Goal: Task Accomplishment & Management: Use online tool/utility

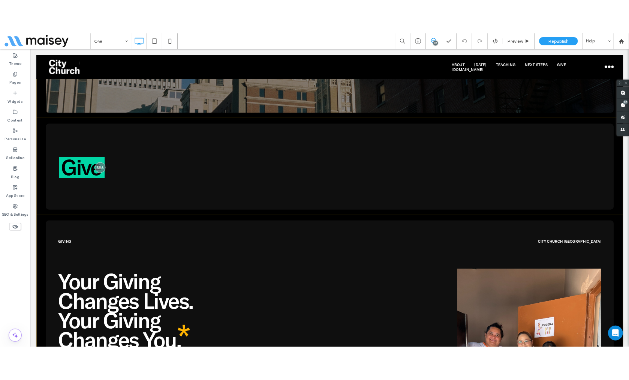
scroll to position [219, 0]
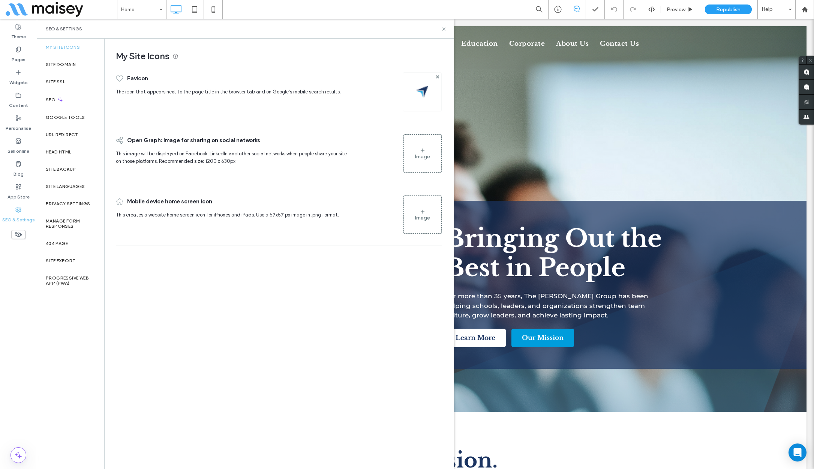
click at [416, 157] on div "Image" at bounding box center [422, 156] width 15 height 6
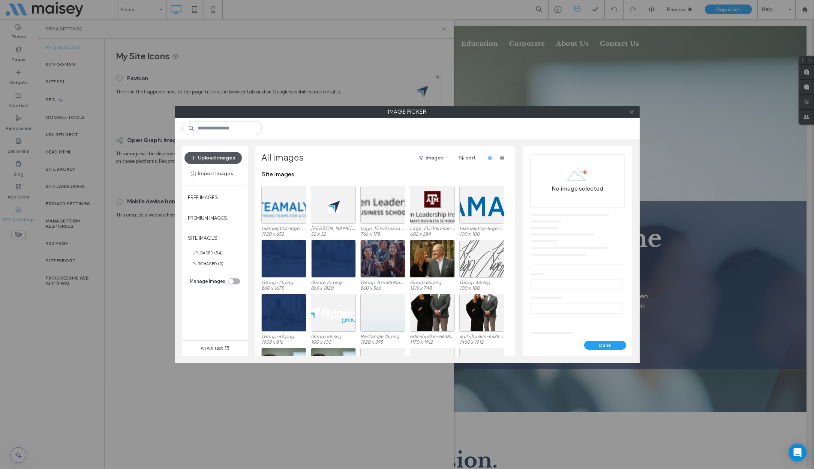
click at [222, 154] on button "Upload images" at bounding box center [213, 158] width 57 height 12
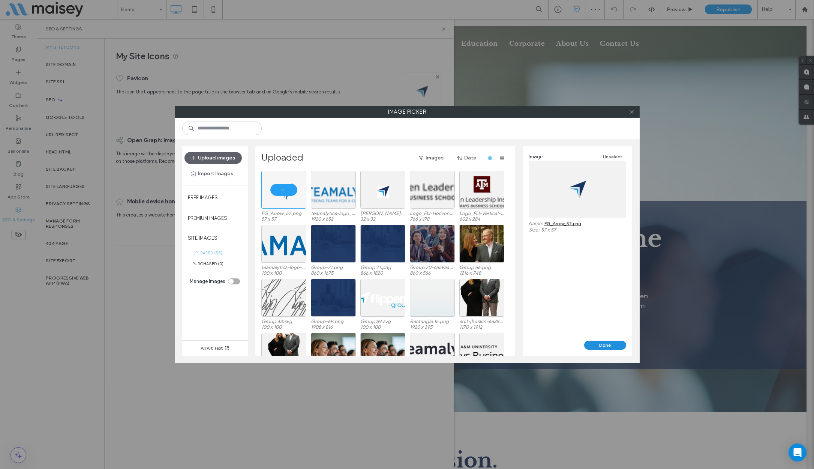
click at [608, 345] on button "Done" at bounding box center [605, 345] width 42 height 9
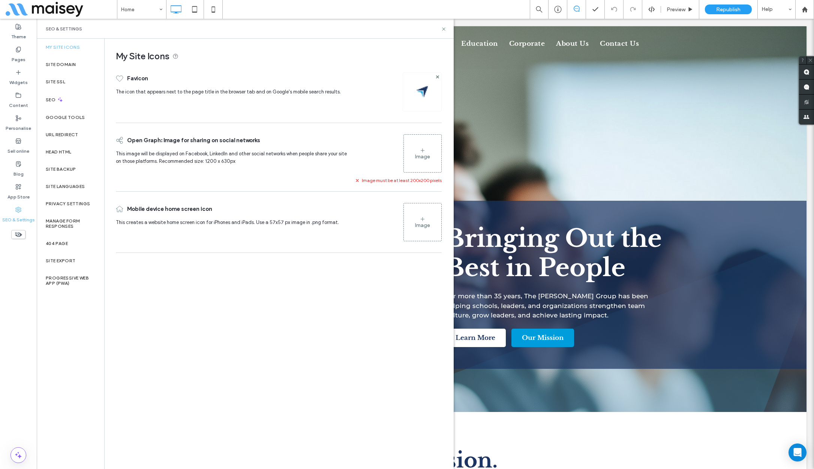
click at [435, 220] on div "Image" at bounding box center [423, 222] width 38 height 36
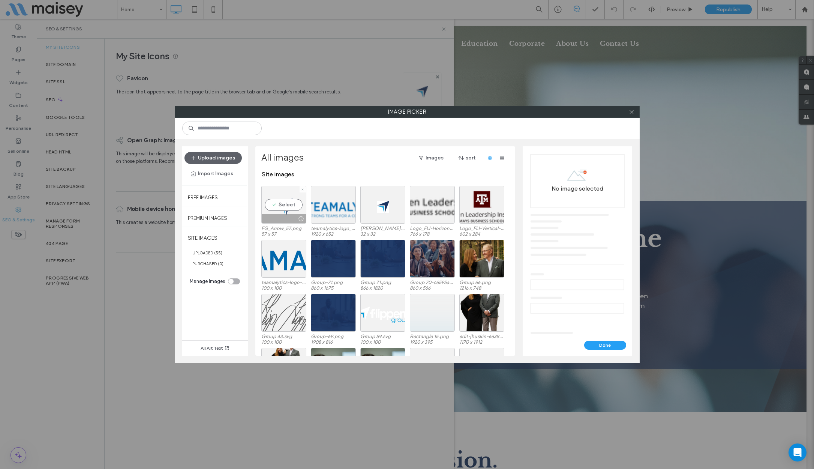
click at [288, 202] on div "Select" at bounding box center [283, 205] width 45 height 38
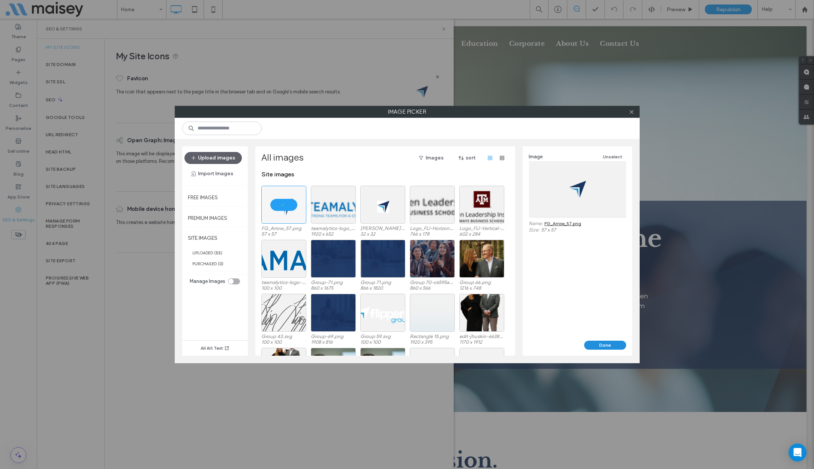
click at [611, 343] on button "Done" at bounding box center [605, 345] width 42 height 9
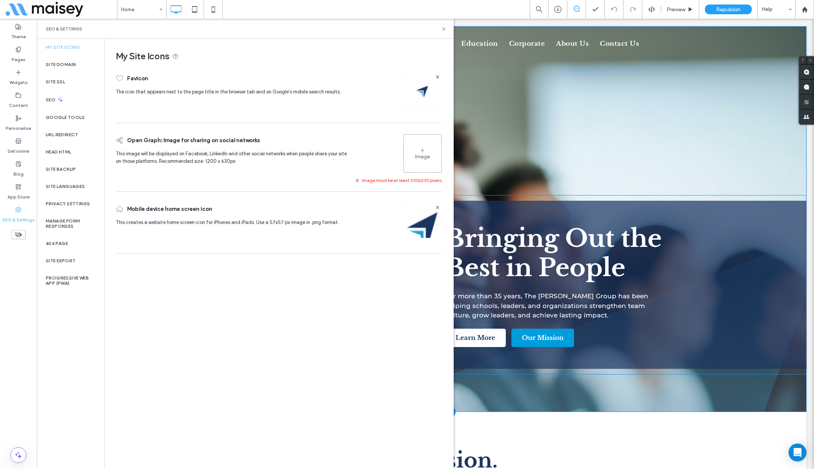
click at [712, 266] on div "Bringing Out the Best in People For more than 35 years, The Flippen Group has b…" at bounding box center [616, 285] width 381 height 168
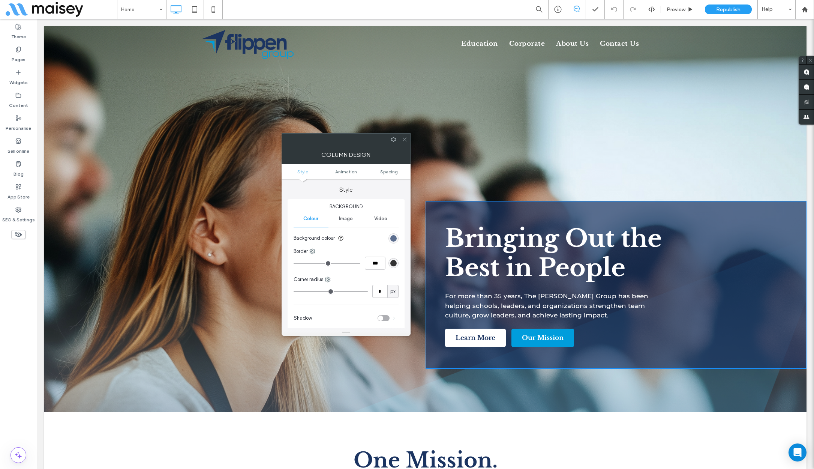
click at [407, 140] on icon at bounding box center [405, 140] width 6 height 6
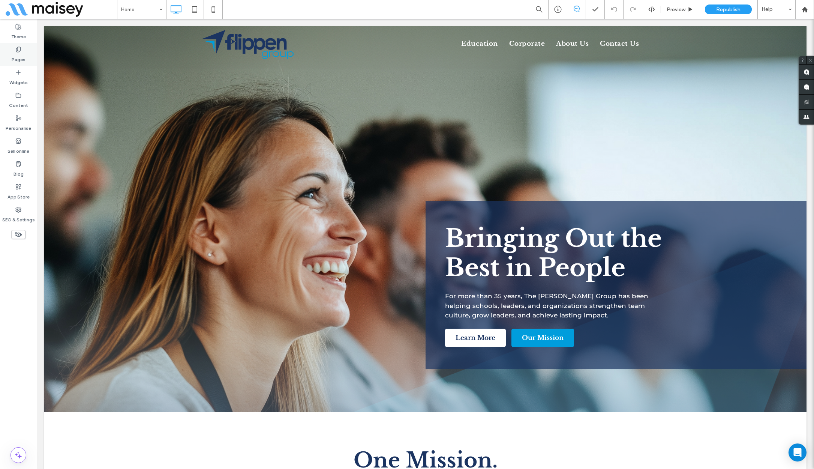
click at [21, 55] on label "Pages" at bounding box center [19, 58] width 14 height 11
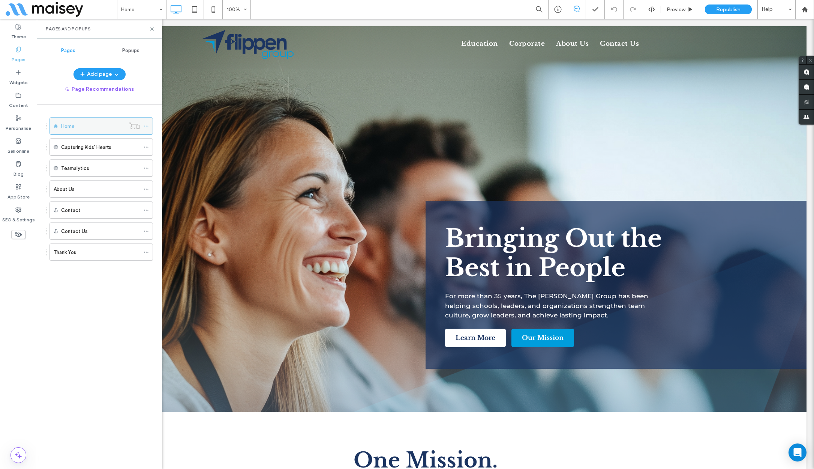
click at [148, 126] on icon at bounding box center [146, 125] width 5 height 5
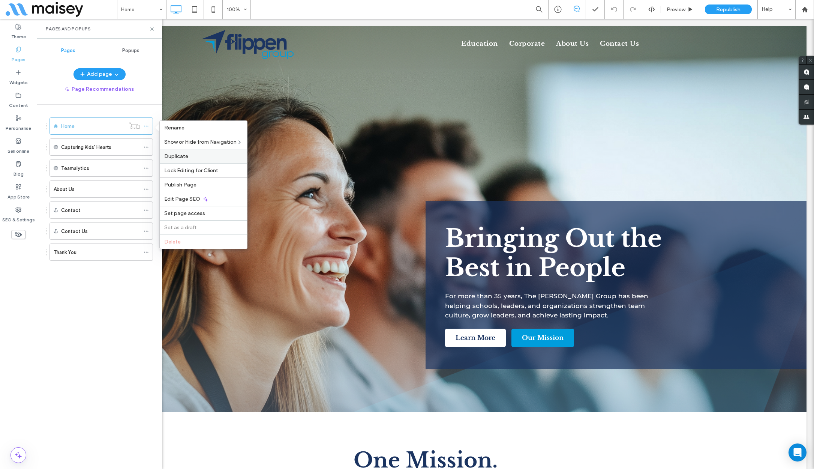
click at [187, 156] on span "Duplicate" at bounding box center [176, 156] width 24 height 6
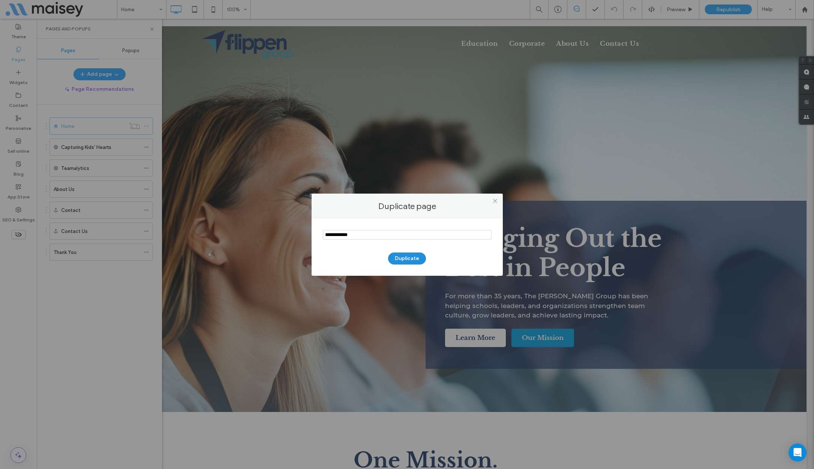
click at [408, 259] on button "Duplicate" at bounding box center [407, 258] width 38 height 12
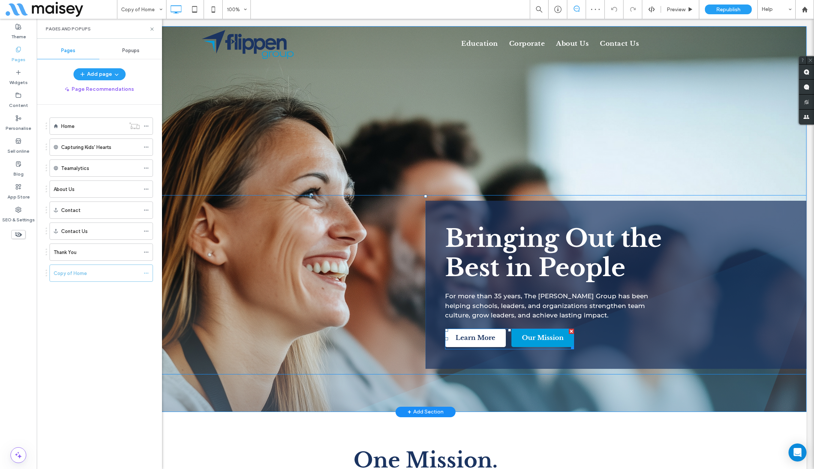
click at [508, 345] on span at bounding box center [509, 339] width 129 height 21
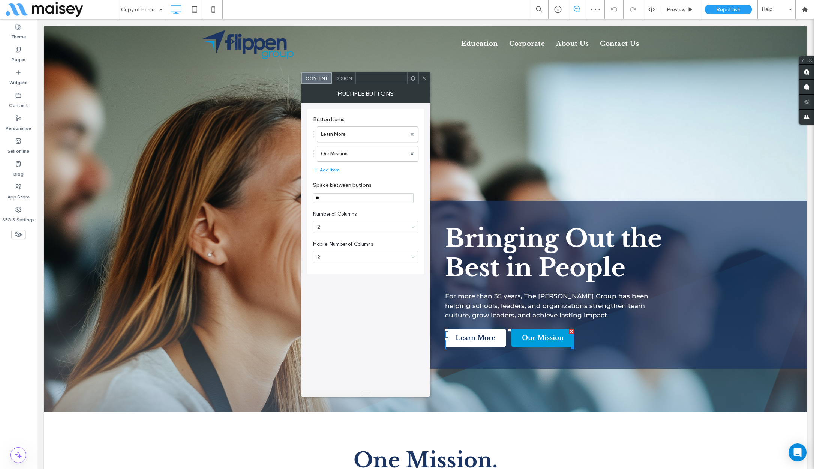
click at [570, 331] on div at bounding box center [571, 331] width 5 height 5
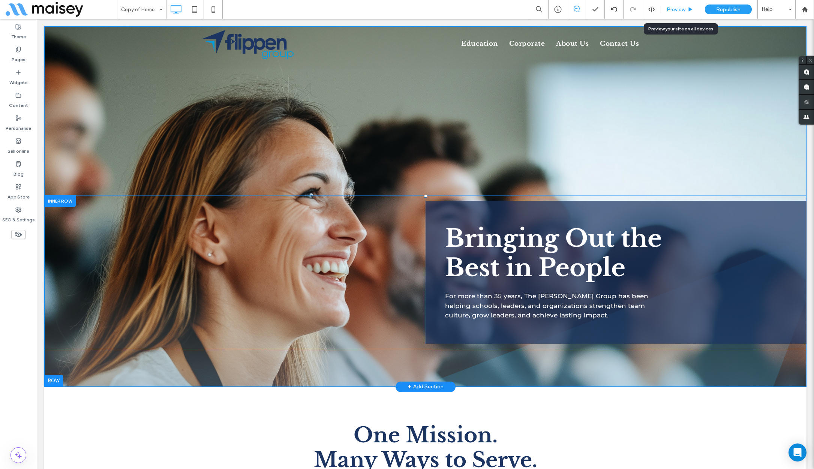
click at [678, 2] on div "Preview" at bounding box center [680, 9] width 38 height 19
click at [677, 7] on span "Preview" at bounding box center [676, 9] width 19 height 6
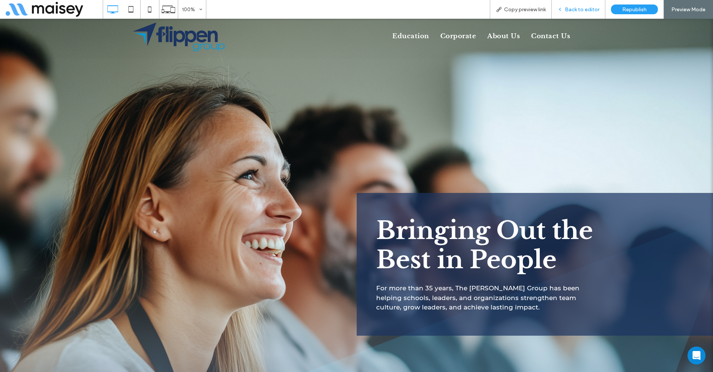
click at [575, 9] on span "Back to editor" at bounding box center [582, 9] width 35 height 6
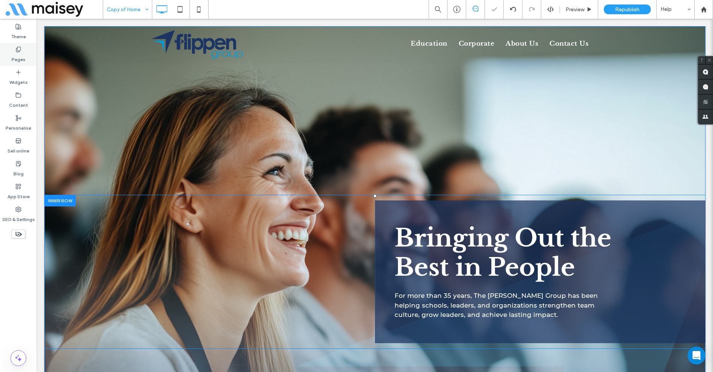
click at [16, 55] on label "Pages" at bounding box center [19, 58] width 14 height 11
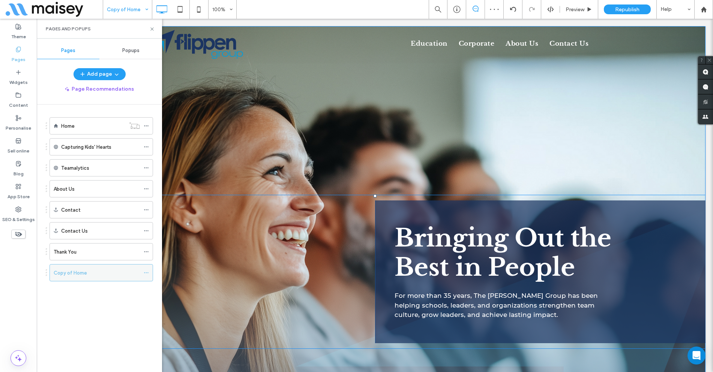
click at [146, 272] on icon at bounding box center [146, 272] width 5 height 5
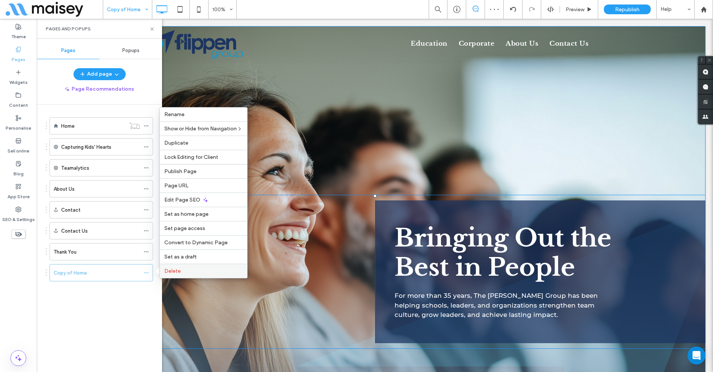
click at [185, 275] on div "Delete" at bounding box center [203, 271] width 87 height 14
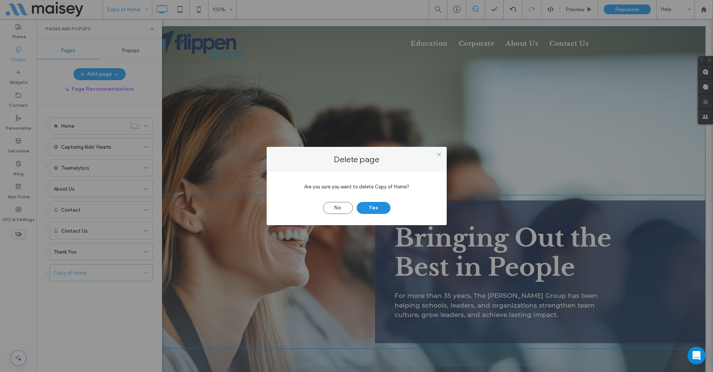
click at [368, 210] on button "Yes" at bounding box center [374, 208] width 34 height 12
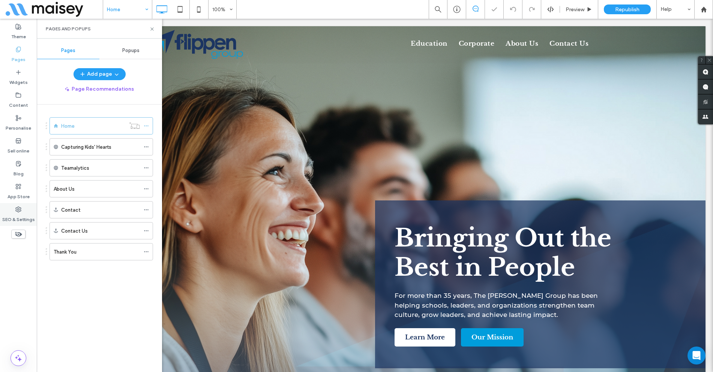
click at [15, 212] on div "SEO & Settings" at bounding box center [18, 214] width 37 height 23
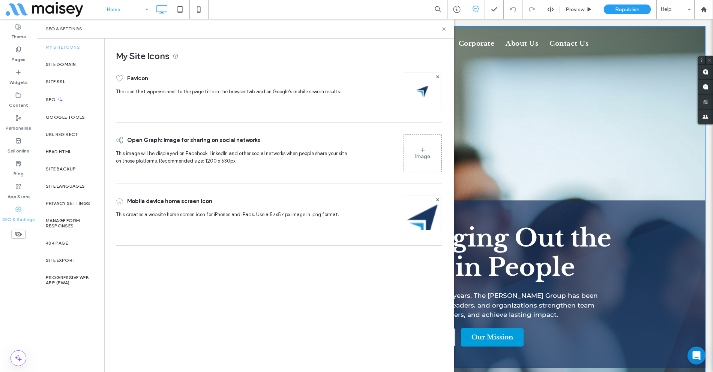
click at [494, 151] on div "Click To Paste Bringing Out the Best in People For more than 35 years, The Flip…" at bounding box center [374, 219] width 661 height 386
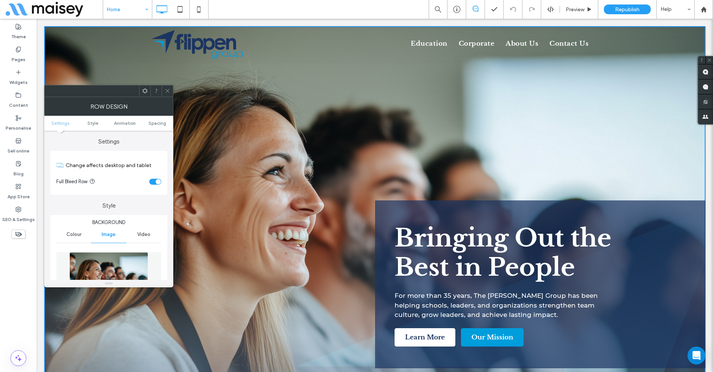
click at [168, 92] on icon at bounding box center [168, 91] width 6 height 6
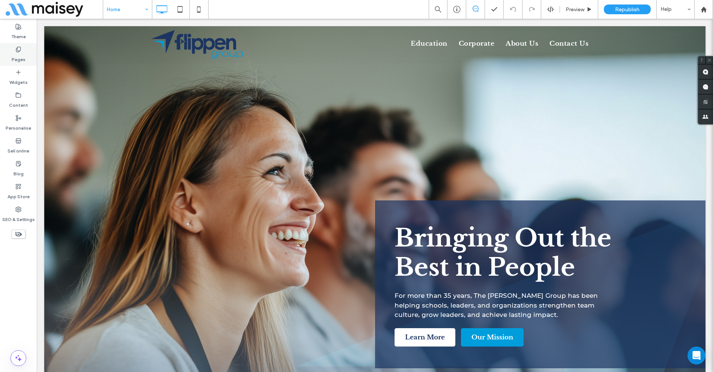
click at [16, 59] on label "Pages" at bounding box center [19, 58] width 14 height 11
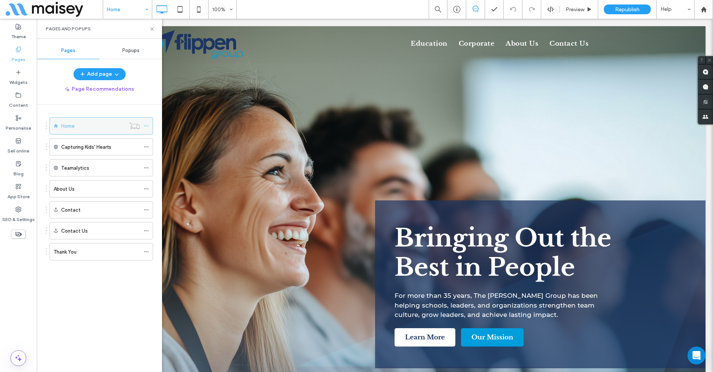
click at [147, 125] on icon at bounding box center [146, 125] width 5 height 5
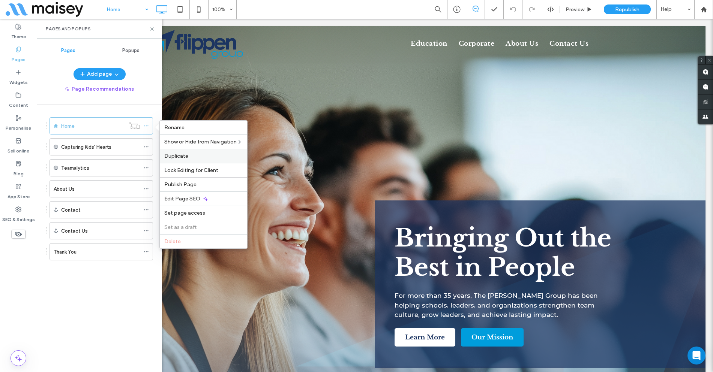
click at [190, 155] on label "Duplicate" at bounding box center [203, 156] width 78 height 6
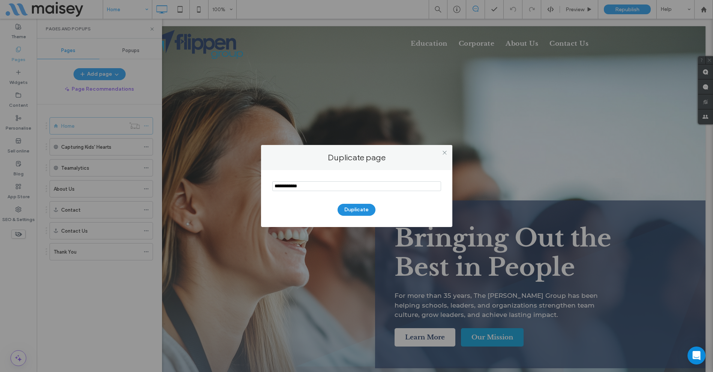
click at [355, 210] on button "Duplicate" at bounding box center [357, 210] width 38 height 12
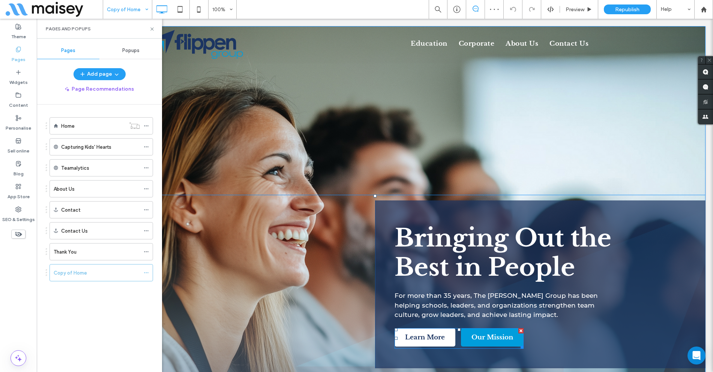
click at [522, 331] on div at bounding box center [520, 331] width 5 height 5
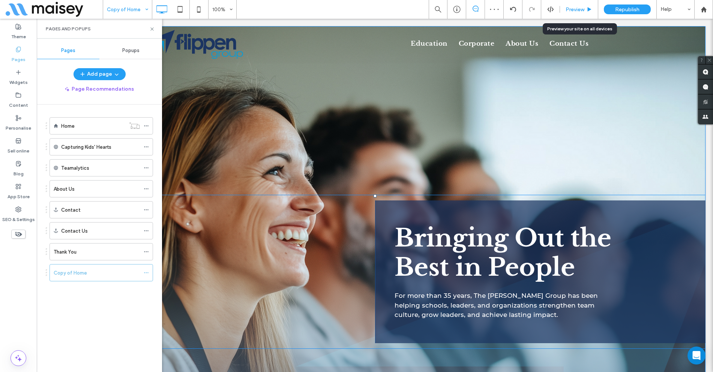
click at [575, 7] on span "Preview" at bounding box center [575, 9] width 19 height 6
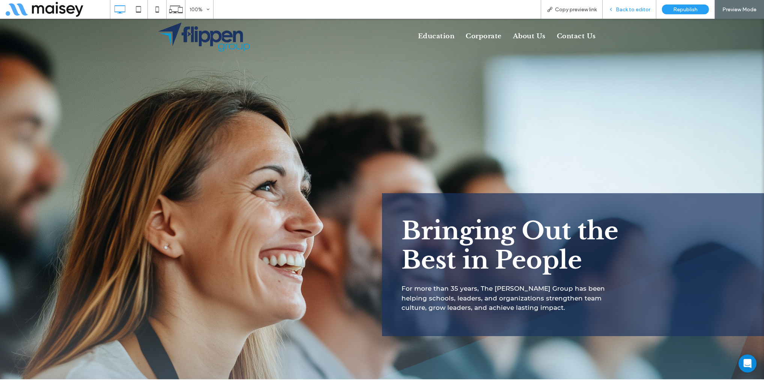
click at [630, 13] on div "Back to editor" at bounding box center [629, 9] width 54 height 19
click at [633, 8] on span "Back to editor" at bounding box center [632, 9] width 35 height 6
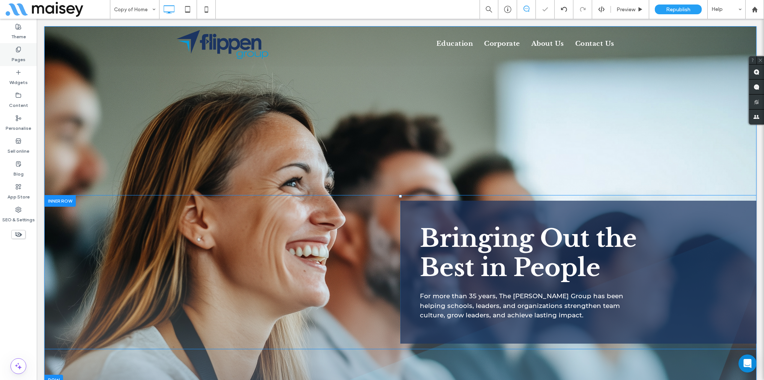
click at [18, 64] on div "Pages" at bounding box center [18, 54] width 37 height 23
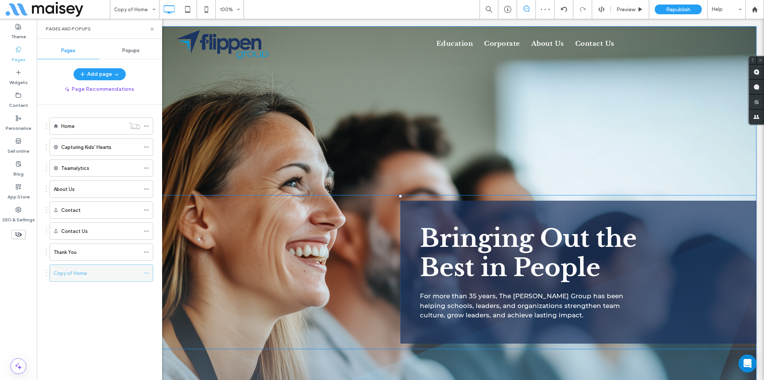
click at [144, 273] on icon at bounding box center [146, 272] width 5 height 5
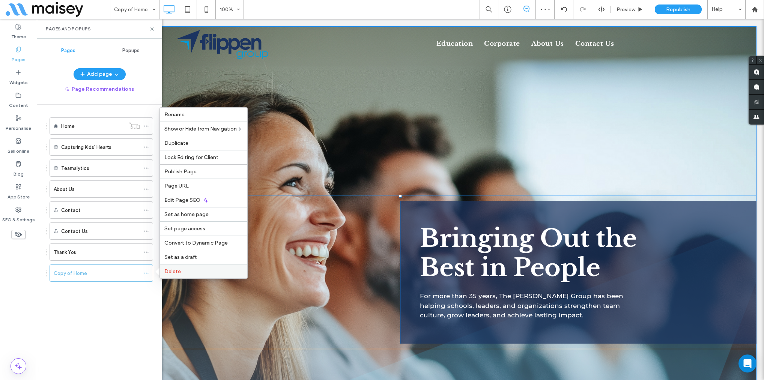
click at [175, 274] on span "Delete" at bounding box center [172, 271] width 17 height 6
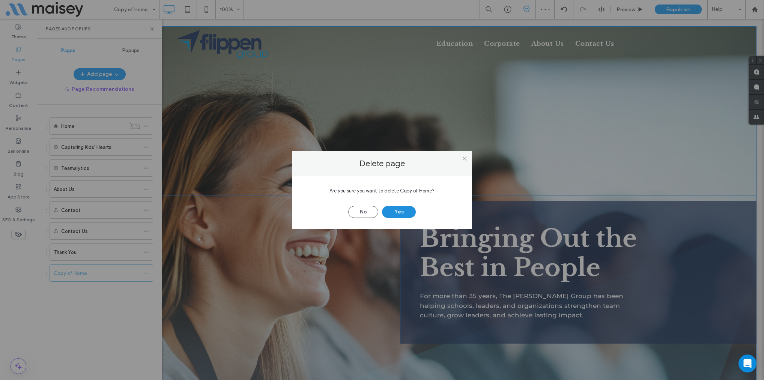
click at [395, 213] on button "Yes" at bounding box center [399, 212] width 34 height 12
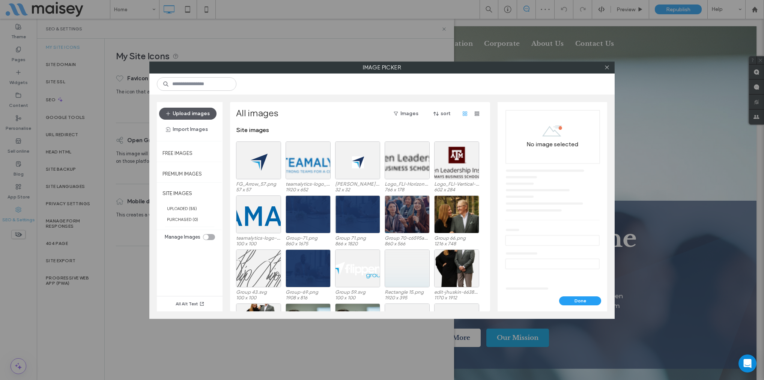
click at [192, 115] on button "Upload images" at bounding box center [187, 114] width 57 height 12
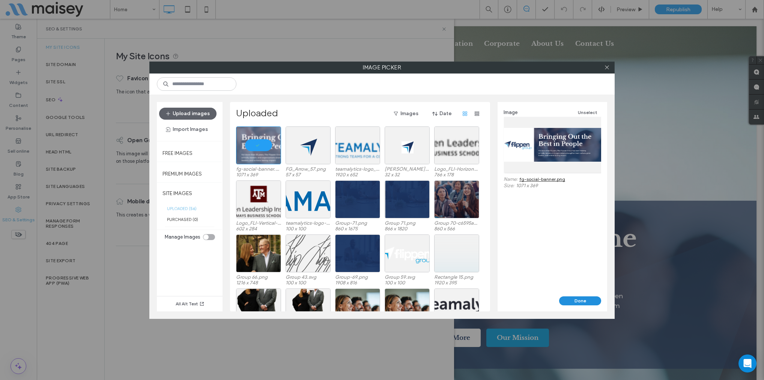
click at [581, 300] on button "Done" at bounding box center [580, 300] width 42 height 9
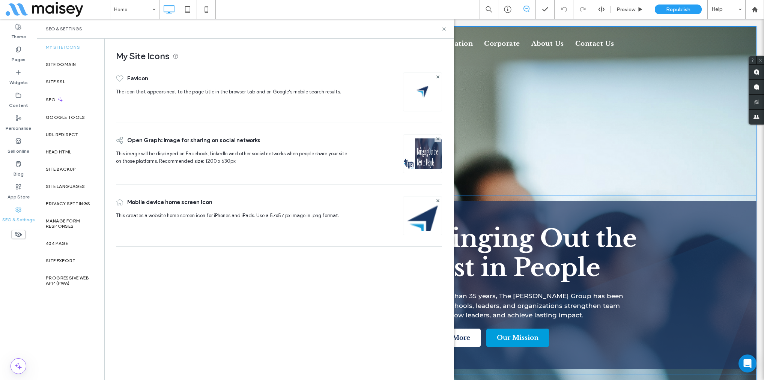
click at [667, 211] on div "Bringing Out the Best in People For more than 35 years, The Flippen Group has b…" at bounding box center [578, 285] width 356 height 168
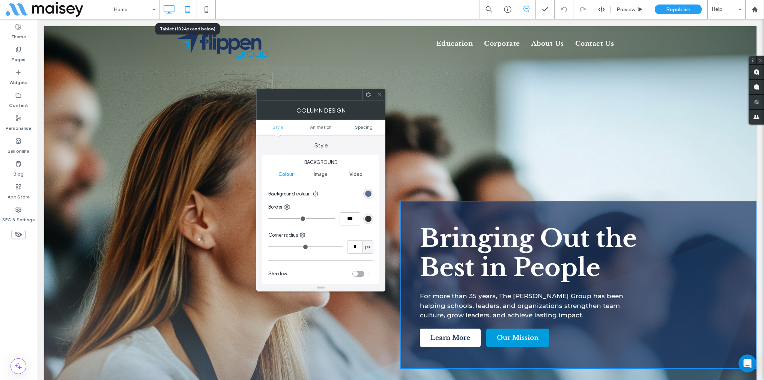
click at [189, 10] on use at bounding box center [187, 9] width 5 height 6
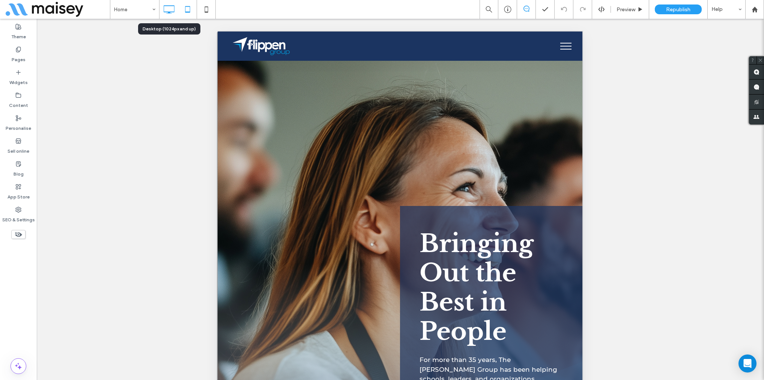
click at [164, 11] on use at bounding box center [169, 9] width 11 height 8
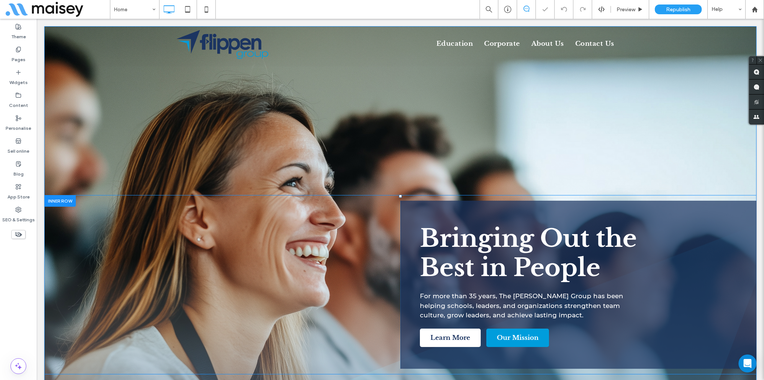
click at [346, 224] on div "Click To Paste" at bounding box center [222, 285] width 356 height 168
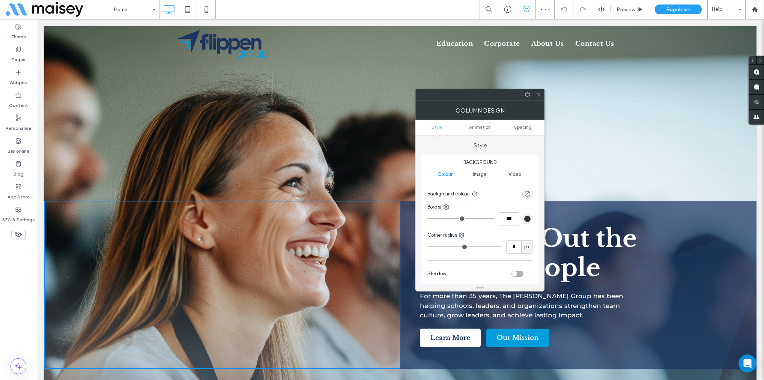
click at [59, 30] on div "Click To Paste Education Corporate About Us Contact Us Click To Paste" at bounding box center [400, 44] width 712 height 29
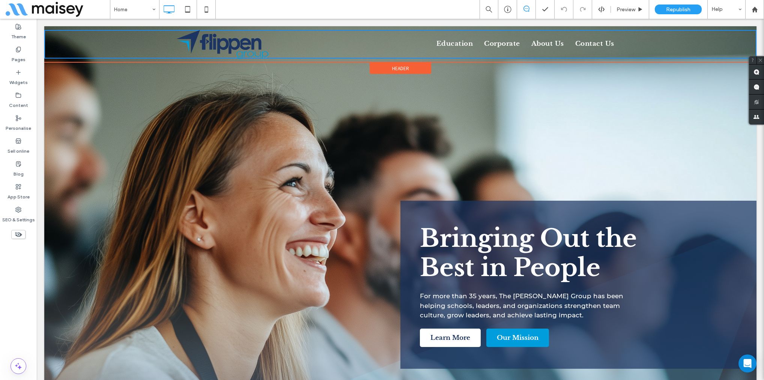
click at [51, 27] on div "Click To Paste Education Corporate About Us Contact Us Click To Paste Header" at bounding box center [400, 44] width 712 height 36
click at [51, 29] on div "Click To Paste Education Corporate About Us Contact Us Click To Paste Header" at bounding box center [400, 44] width 712 height 36
click at [15, 56] on label "Pages" at bounding box center [19, 58] width 14 height 11
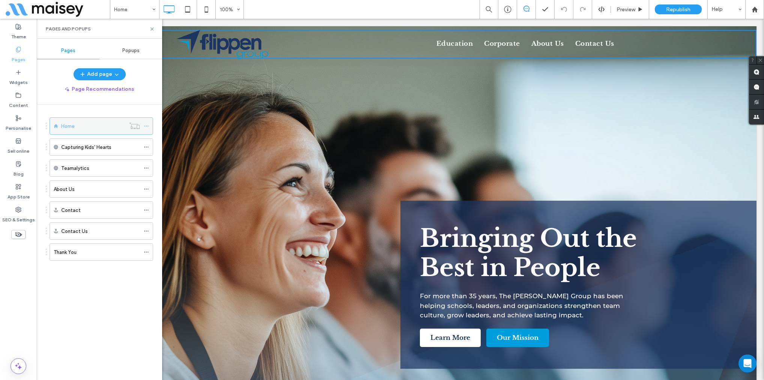
click at [149, 127] on div at bounding box center [148, 125] width 9 height 11
click at [147, 126] on use at bounding box center [146, 126] width 4 height 1
click at [153, 27] on icon at bounding box center [152, 29] width 6 height 6
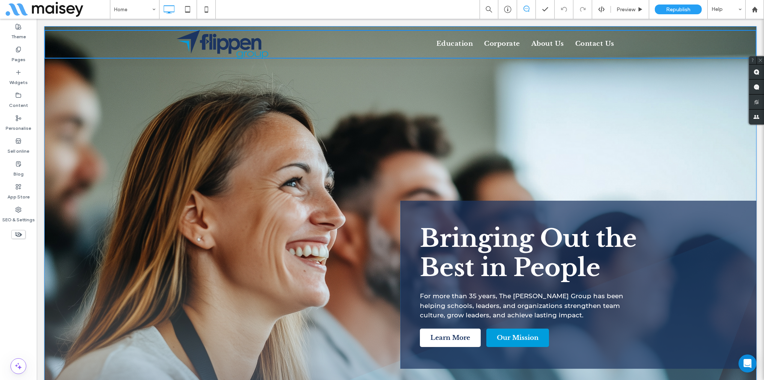
click at [135, 104] on div "Click To Paste Bringing Out the Best in People For more than 35 years, The Flip…" at bounding box center [400, 219] width 712 height 386
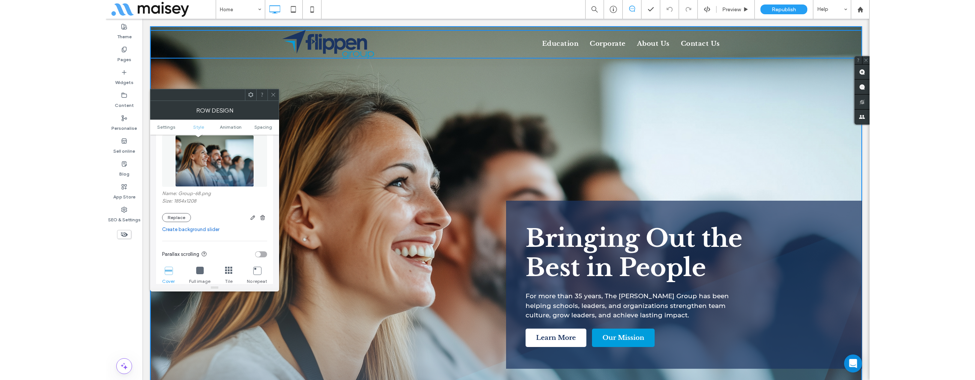
scroll to position [133, 0]
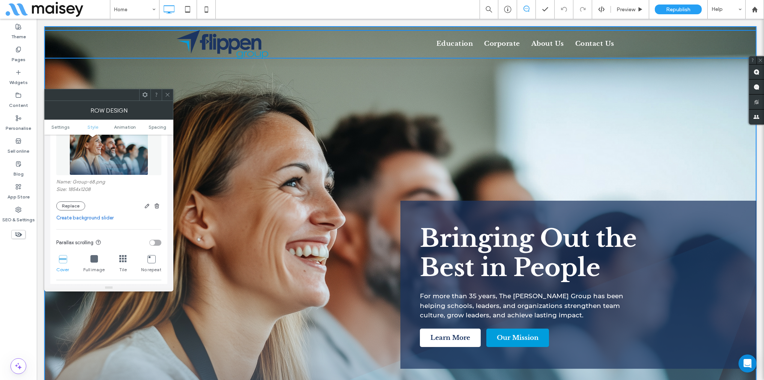
click at [101, 159] on img at bounding box center [108, 149] width 79 height 52
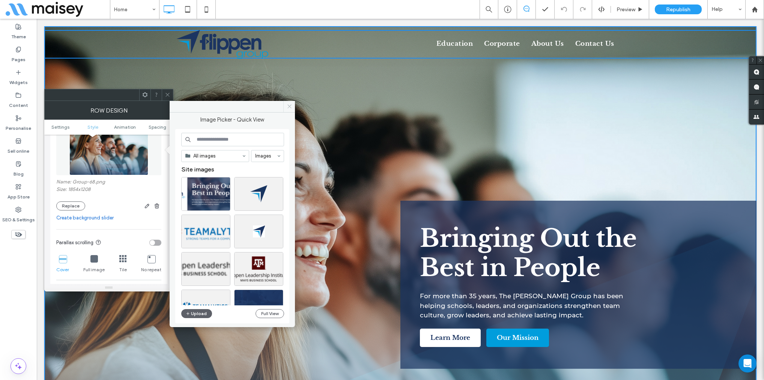
click at [292, 105] on span at bounding box center [289, 106] width 12 height 11
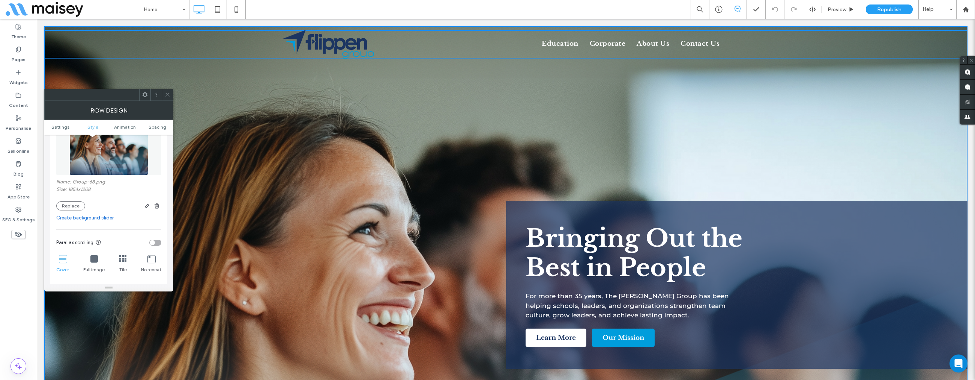
click at [165, 93] on icon at bounding box center [168, 95] width 6 height 6
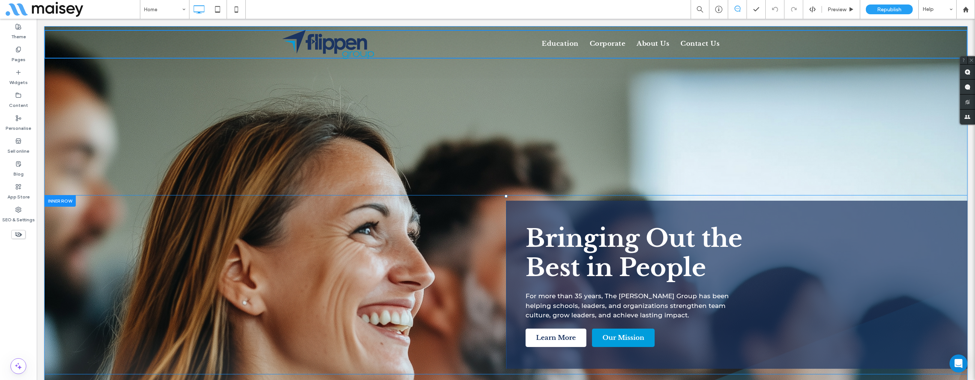
click at [763, 234] on div "Bringing Out the Best in People For more than 35 years, The Flippen Group has b…" at bounding box center [737, 285] width 462 height 168
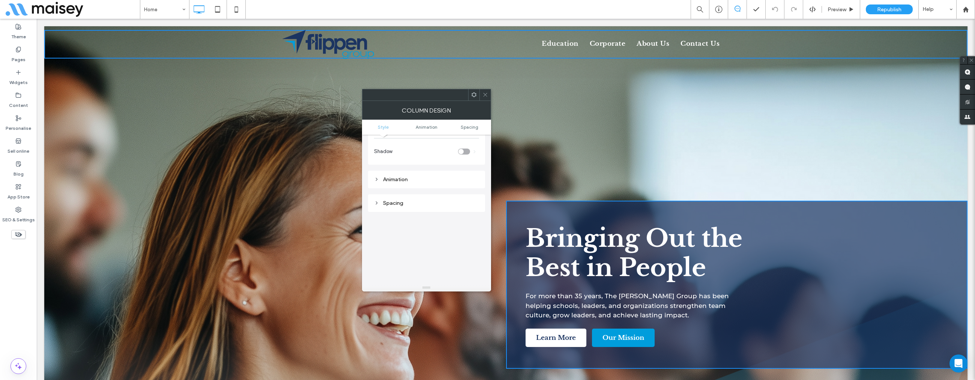
scroll to position [0, 0]
click at [472, 193] on div "rgba(27, 52, 97, 0.7)" at bounding box center [474, 194] width 6 height 6
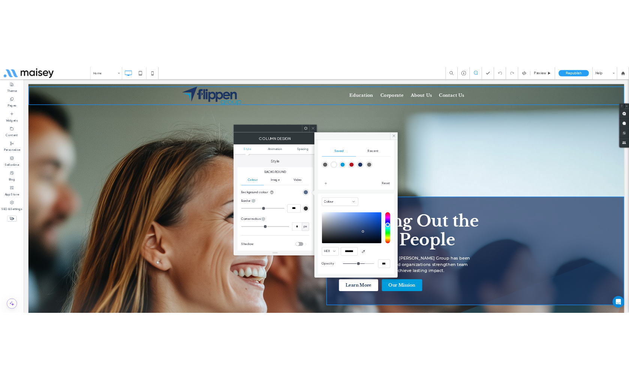
scroll to position [62, 0]
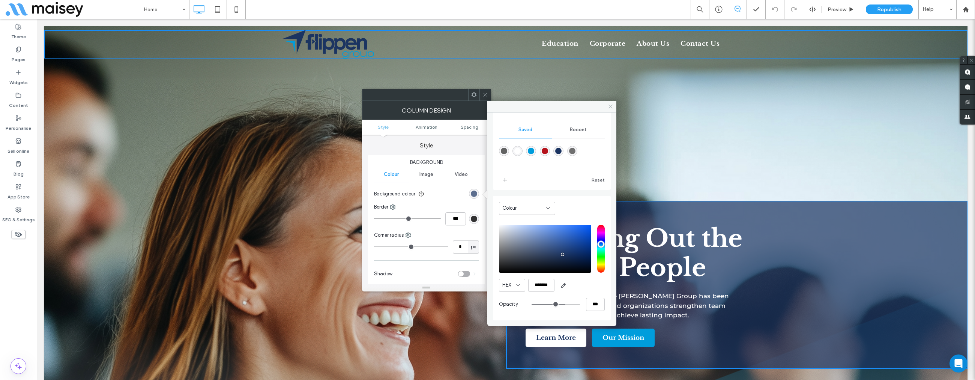
click at [609, 108] on icon at bounding box center [611, 107] width 6 height 6
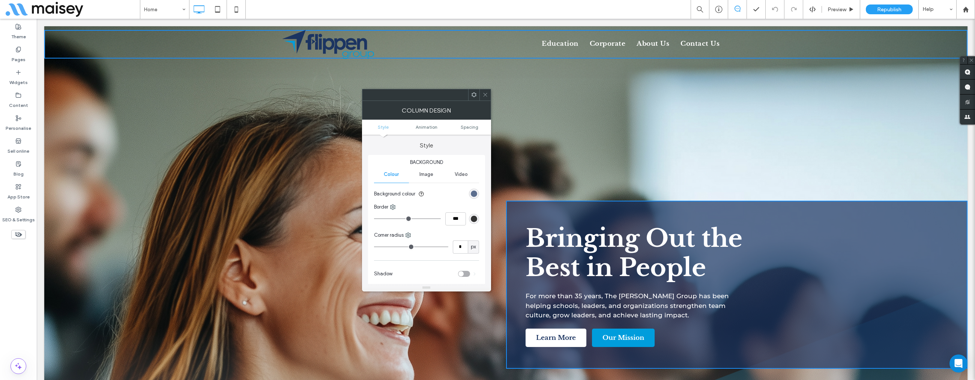
click at [485, 97] on icon at bounding box center [485, 95] width 6 height 6
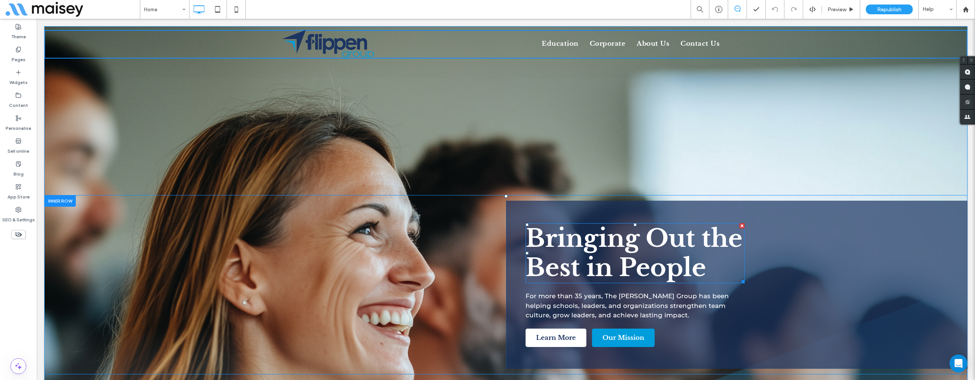
click at [560, 241] on span "Bringing Out the Best in People" at bounding box center [633, 253] width 217 height 60
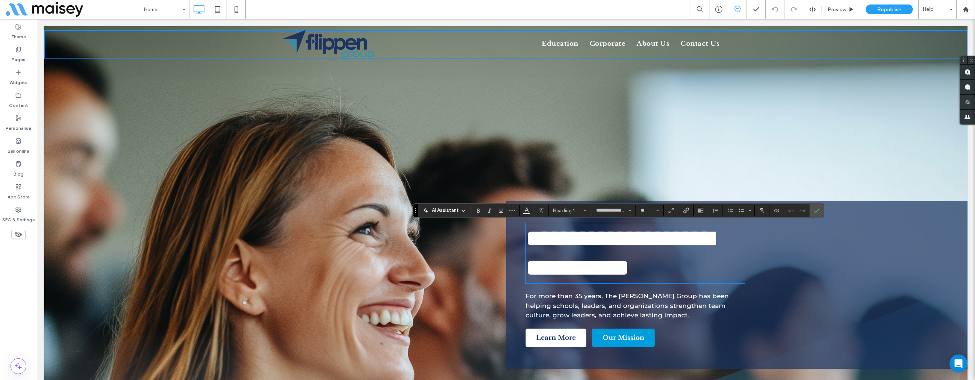
click at [595, 132] on div "**********" at bounding box center [505, 219] width 923 height 386
click at [20, 54] on label "Pages" at bounding box center [19, 58] width 14 height 11
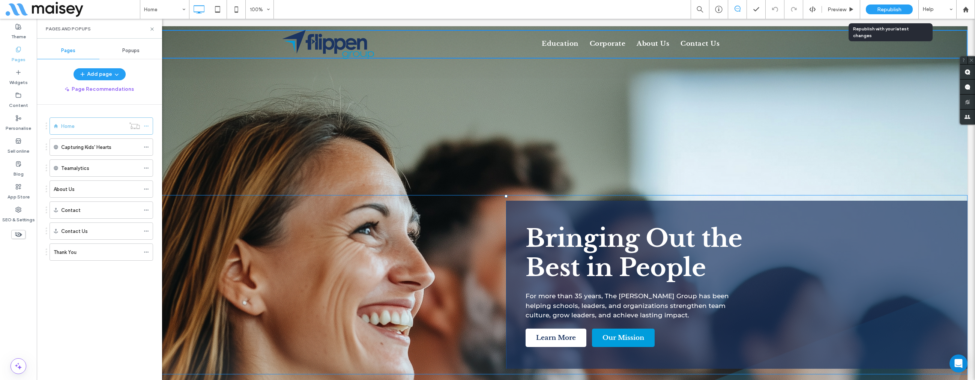
click at [763, 11] on span "Republish" at bounding box center [889, 9] width 24 height 6
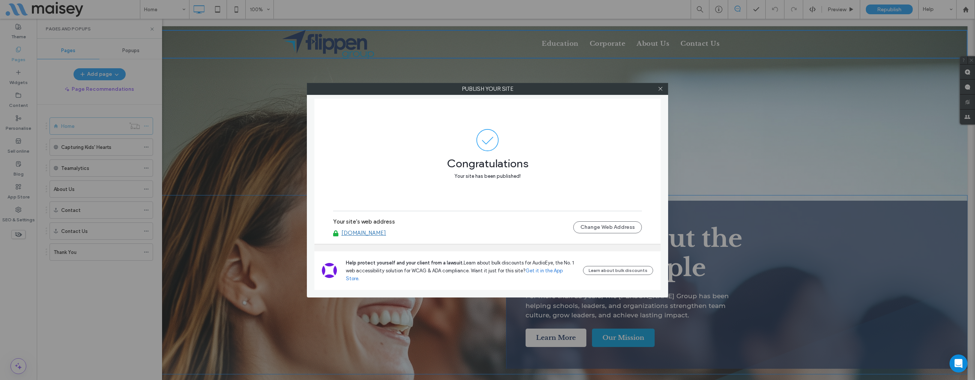
click at [376, 236] on link "[DOMAIN_NAME]" at bounding box center [363, 233] width 45 height 7
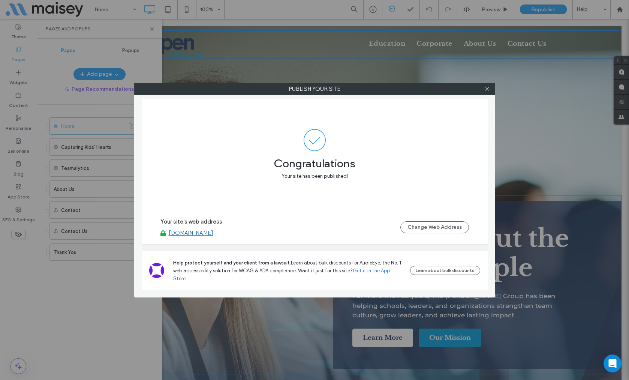
click at [491, 92] on div at bounding box center [487, 88] width 11 height 11
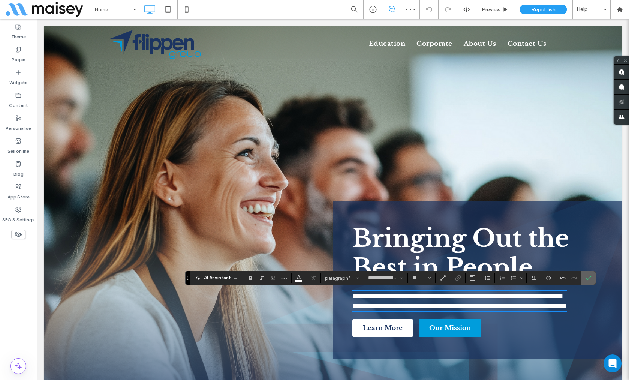
click at [588, 279] on icon "Confirm" at bounding box center [589, 278] width 6 height 6
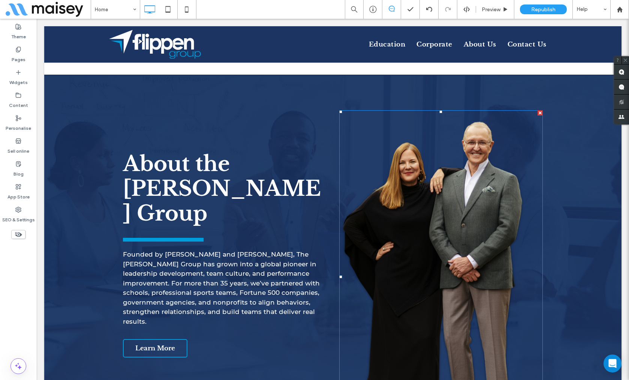
scroll to position [599, 0]
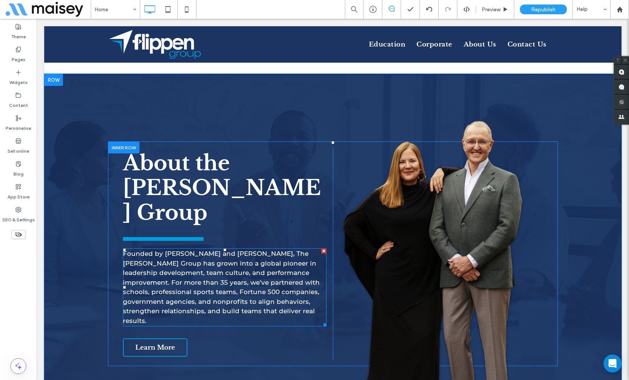
click at [244, 250] on span "Founded by [PERSON_NAME] and [PERSON_NAME], The [PERSON_NAME] Group has grown i…" at bounding box center [221, 287] width 197 height 75
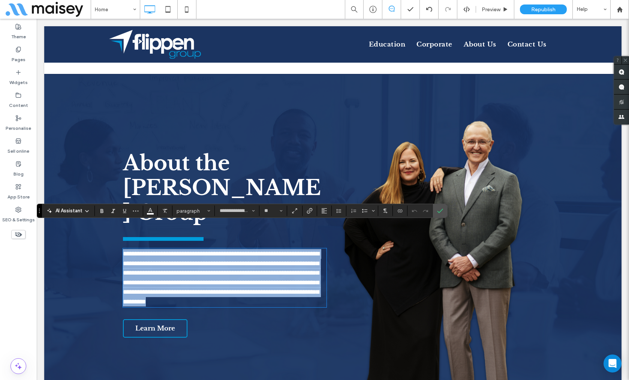
click at [244, 251] on span "**********" at bounding box center [221, 278] width 197 height 54
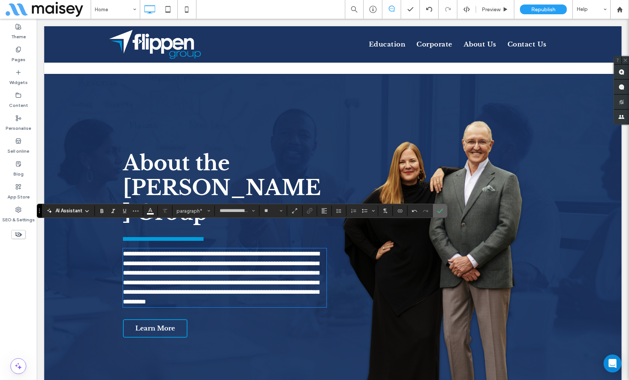
click at [441, 207] on span "Confirm" at bounding box center [440, 210] width 6 height 13
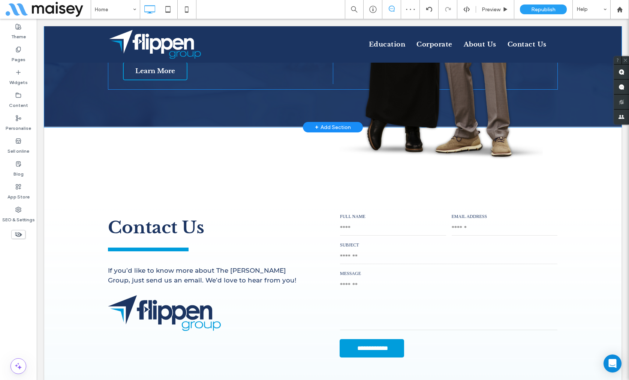
scroll to position [877, 0]
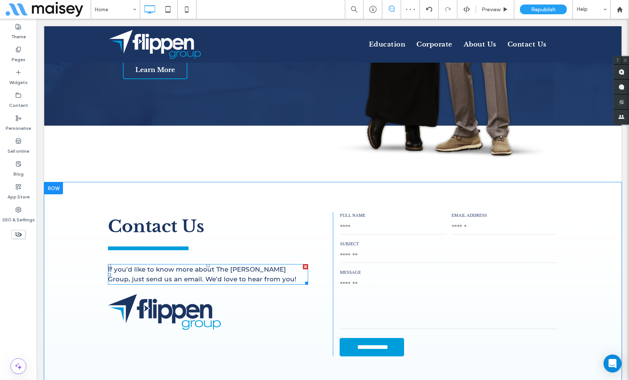
click at [214, 266] on span "If you’d like to know more about The [PERSON_NAME] Group, just send us an email…" at bounding box center [202, 274] width 189 height 17
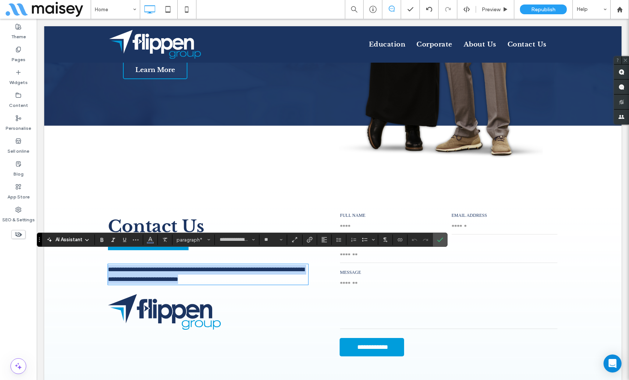
click at [217, 266] on span "**********" at bounding box center [206, 274] width 197 height 16
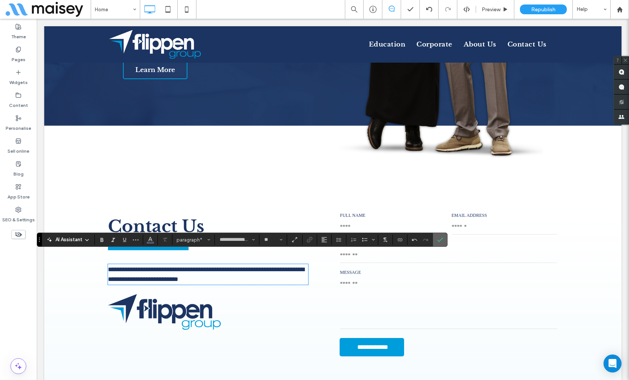
click at [445, 241] on label "Confirm" at bounding box center [440, 240] width 11 height 14
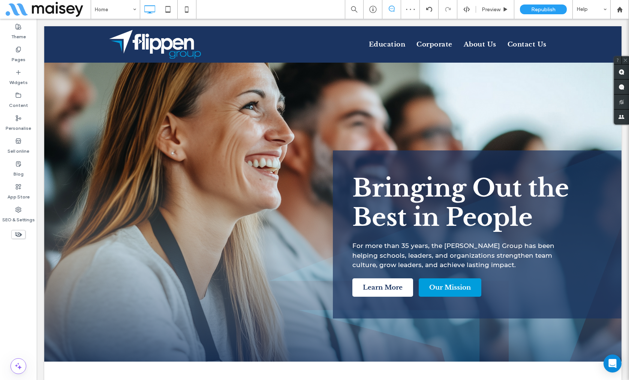
scroll to position [0, 0]
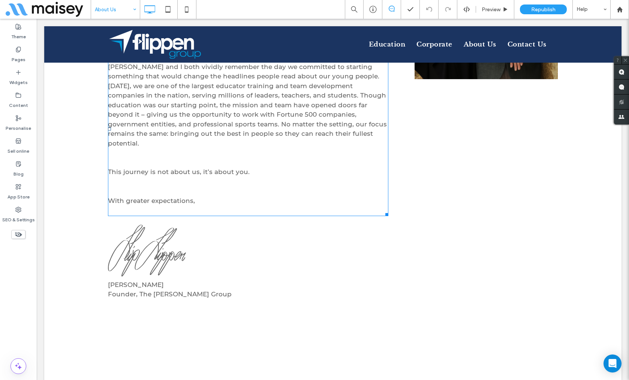
scroll to position [558, 0]
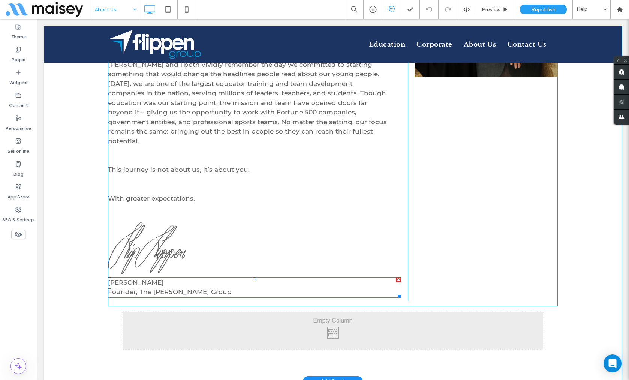
click at [153, 288] on span "Founder, The [PERSON_NAME] Group" at bounding box center [170, 292] width 124 height 8
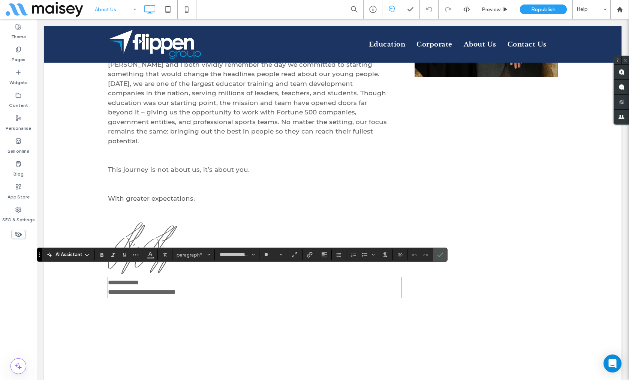
click at [143, 289] on span "**********" at bounding box center [142, 292] width 68 height 6
click at [438, 256] on icon "Confirm" at bounding box center [440, 255] width 6 height 6
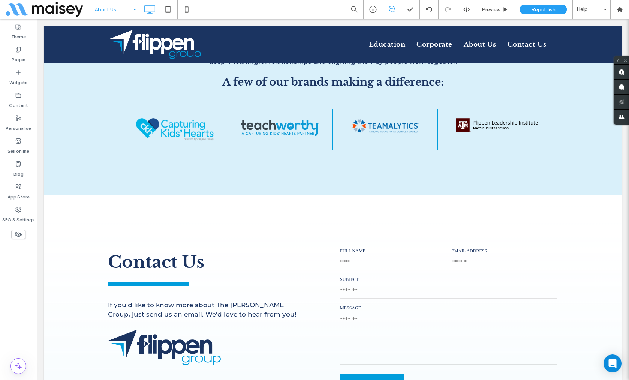
scroll to position [1043, 0]
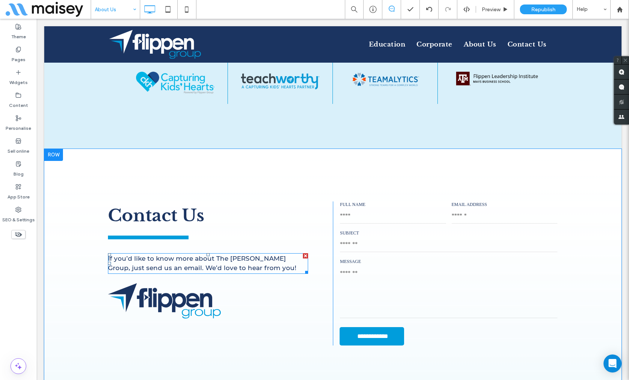
click at [222, 255] on span "If you’d like to know more about The [PERSON_NAME] Group, just send us an email…" at bounding box center [202, 263] width 189 height 17
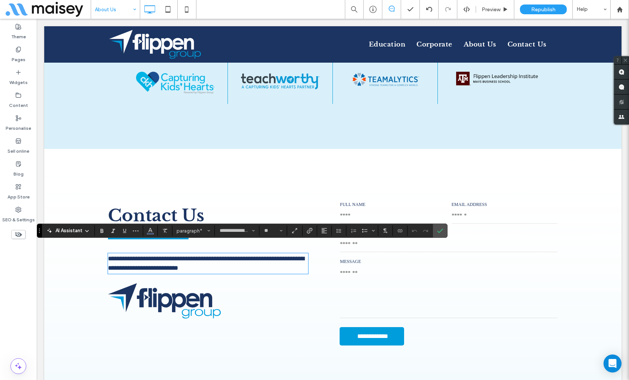
click at [216, 255] on span "**********" at bounding box center [206, 263] width 197 height 16
click at [440, 232] on use "Confirm" at bounding box center [441, 230] width 6 height 5
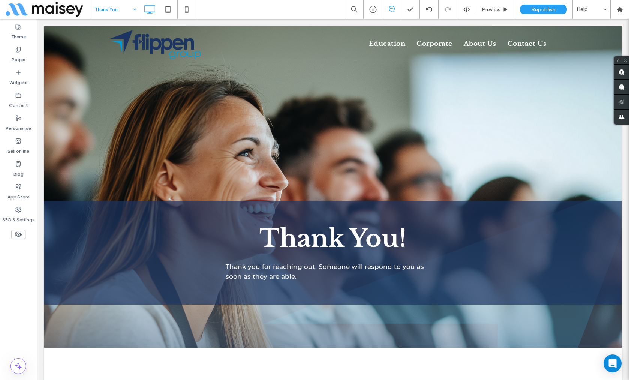
scroll to position [0, 0]
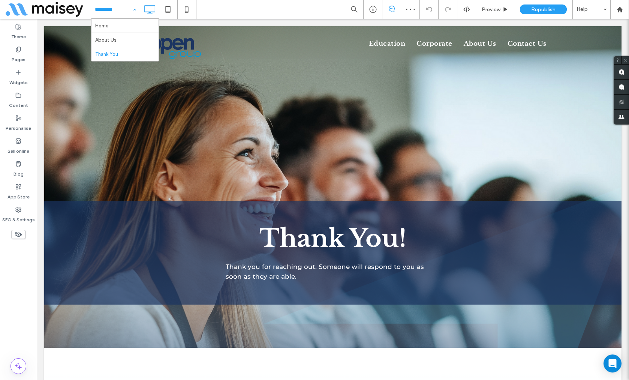
click at [132, 8] on div "Home About Us Thank You" at bounding box center [115, 9] width 49 height 19
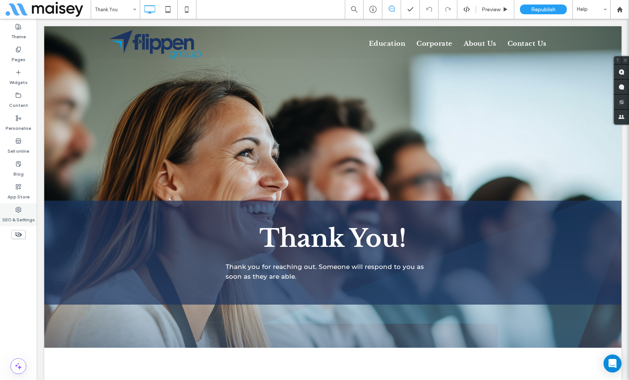
click at [21, 212] on icon at bounding box center [18, 210] width 6 height 6
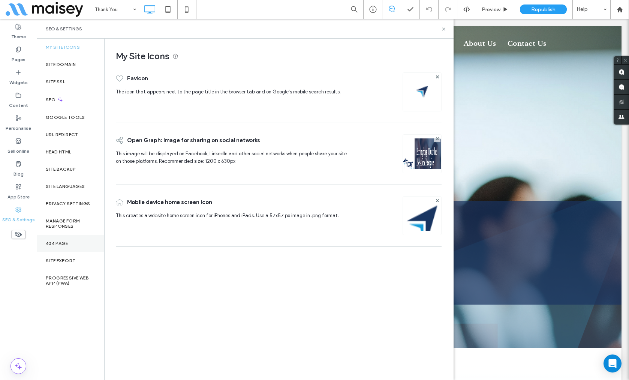
click at [68, 243] on label "404 Page" at bounding box center [57, 243] width 22 height 5
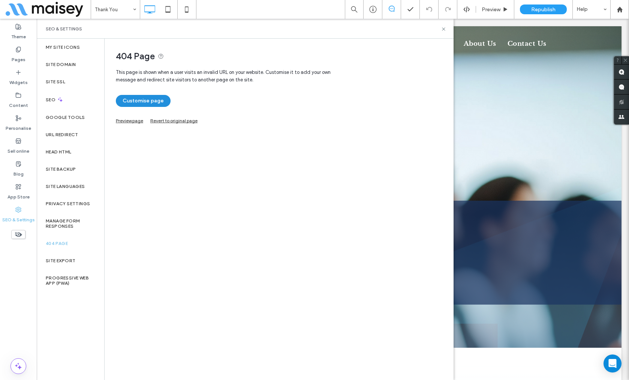
click at [158, 100] on button "Customise page" at bounding box center [143, 101] width 55 height 12
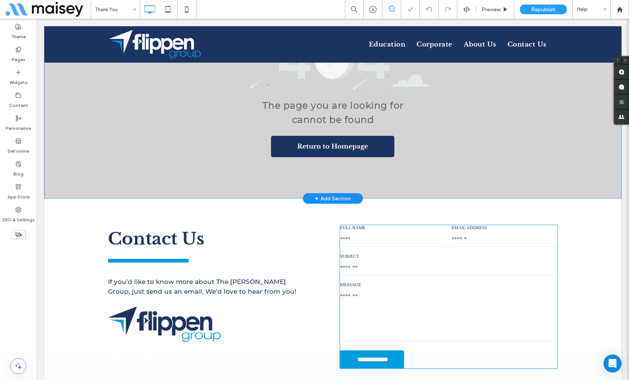
scroll to position [125, 0]
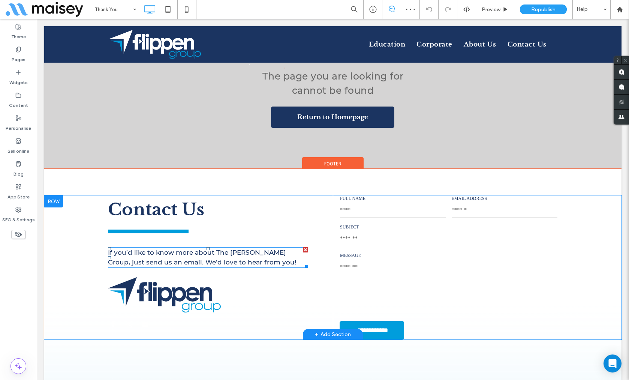
click at [228, 254] on span "If you’d like to know more about The [PERSON_NAME] Group, just send us an email…" at bounding box center [202, 257] width 189 height 17
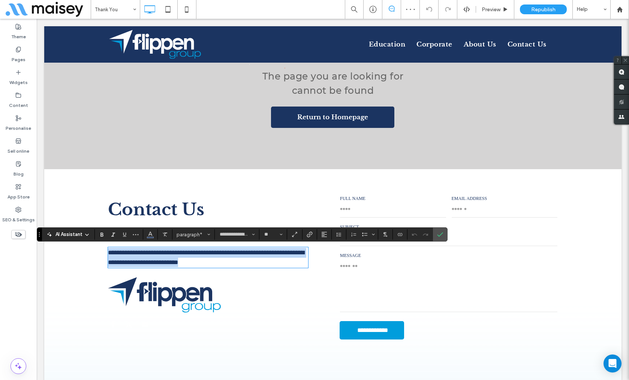
click at [216, 252] on span "**********" at bounding box center [206, 257] width 197 height 16
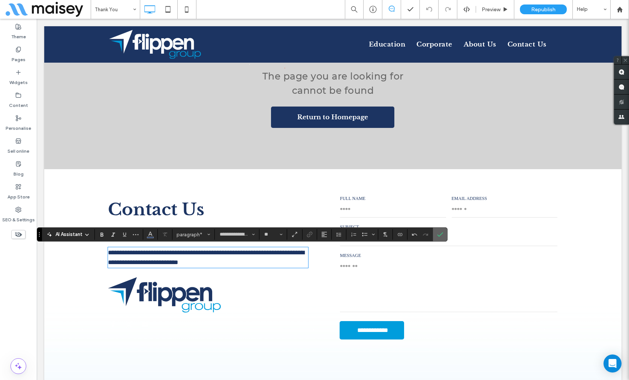
click at [443, 236] on label "Confirm" at bounding box center [440, 235] width 11 height 14
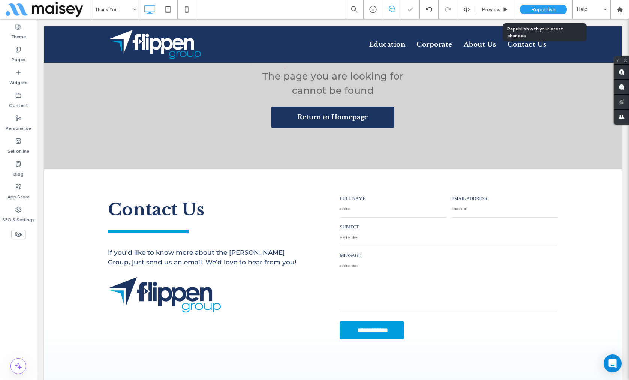
click at [548, 12] on span "Republish" at bounding box center [543, 9] width 24 height 6
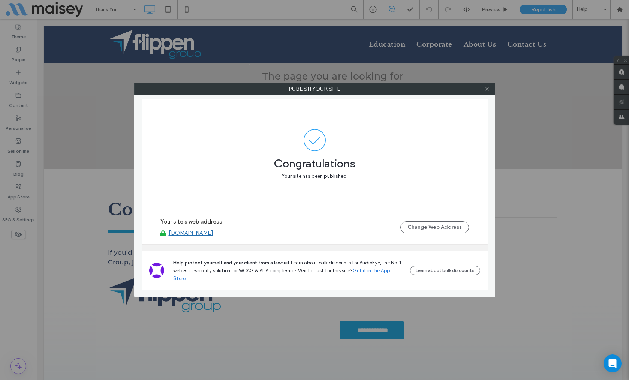
click at [490, 87] on icon at bounding box center [488, 89] width 6 height 6
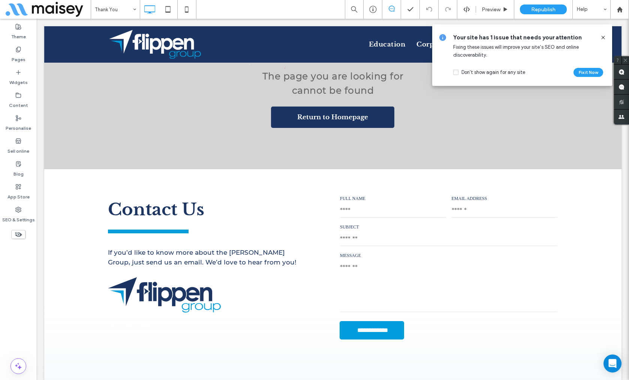
click at [603, 37] on icon at bounding box center [603, 38] width 6 height 6
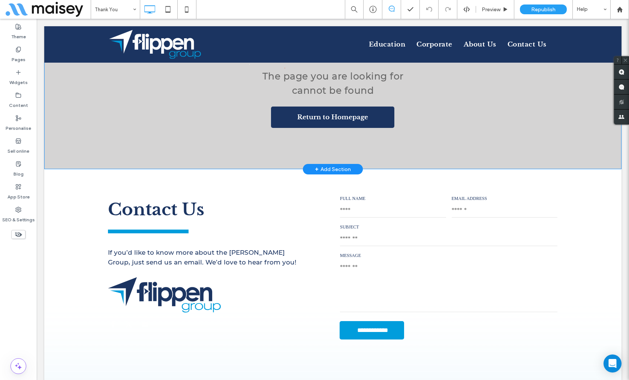
scroll to position [0, 0]
